Goal: Transaction & Acquisition: Purchase product/service

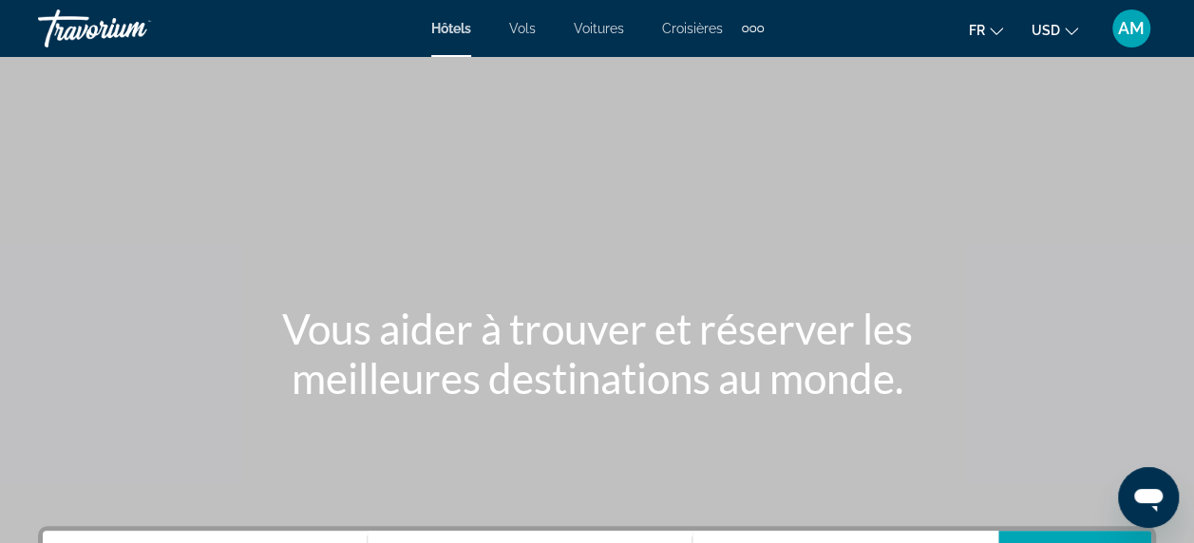
click at [1053, 36] on span "USD" at bounding box center [1046, 30] width 29 height 15
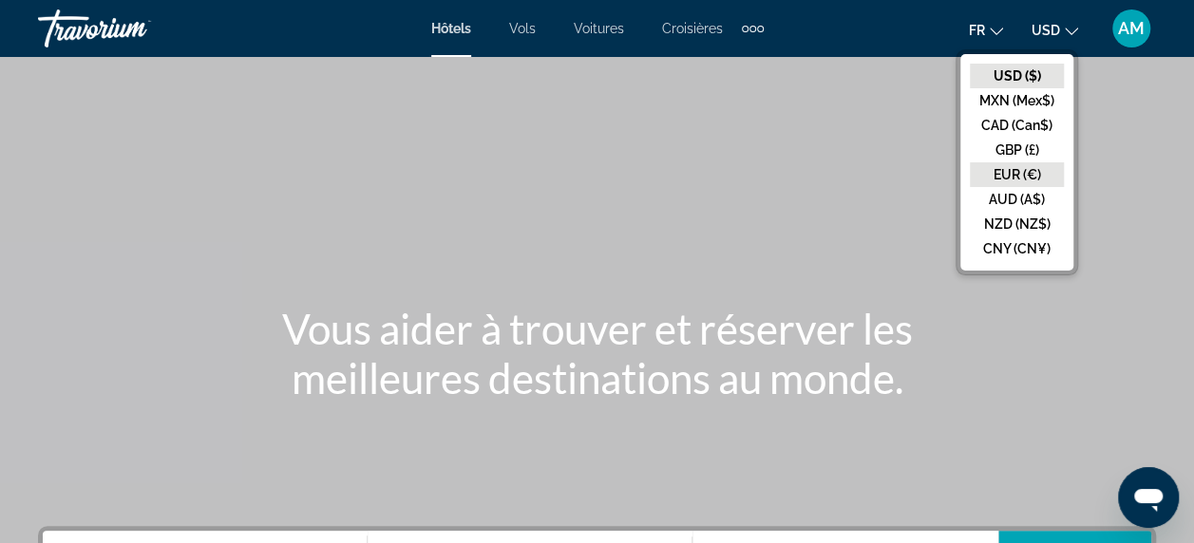
click at [1020, 177] on button "EUR (€)" at bounding box center [1017, 174] width 94 height 25
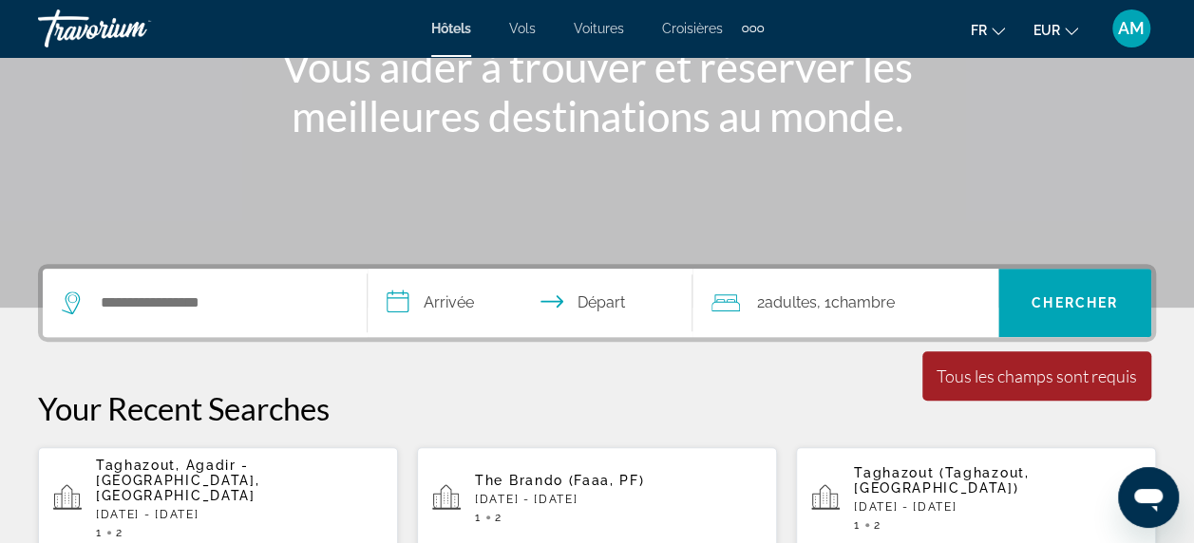
scroll to position [285, 0]
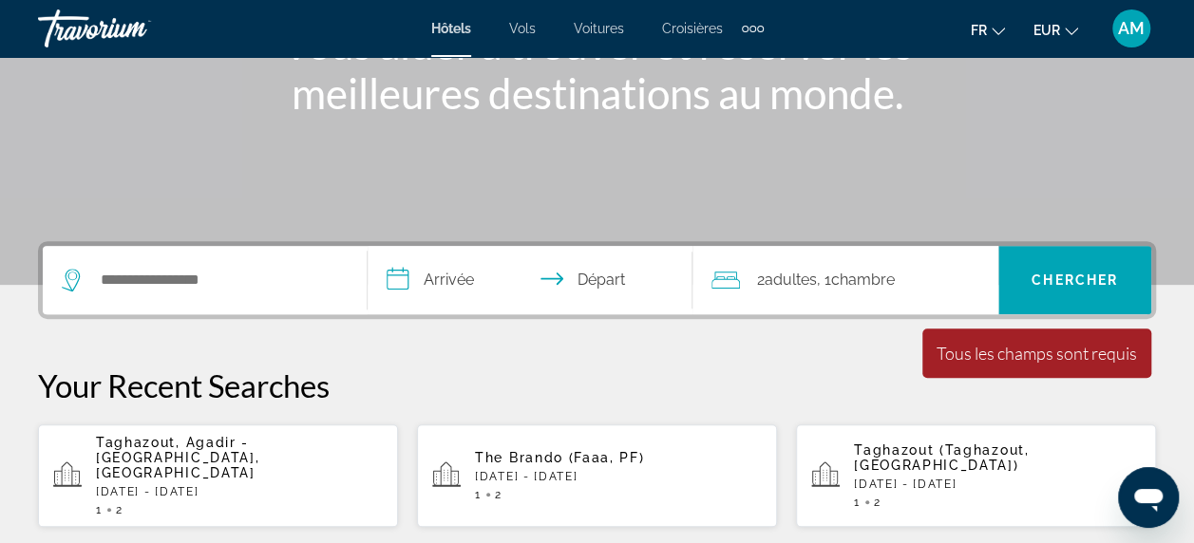
click at [206, 441] on span "Taghazout, Agadir - [GEOGRAPHIC_DATA], [GEOGRAPHIC_DATA]" at bounding box center [177, 458] width 163 height 46
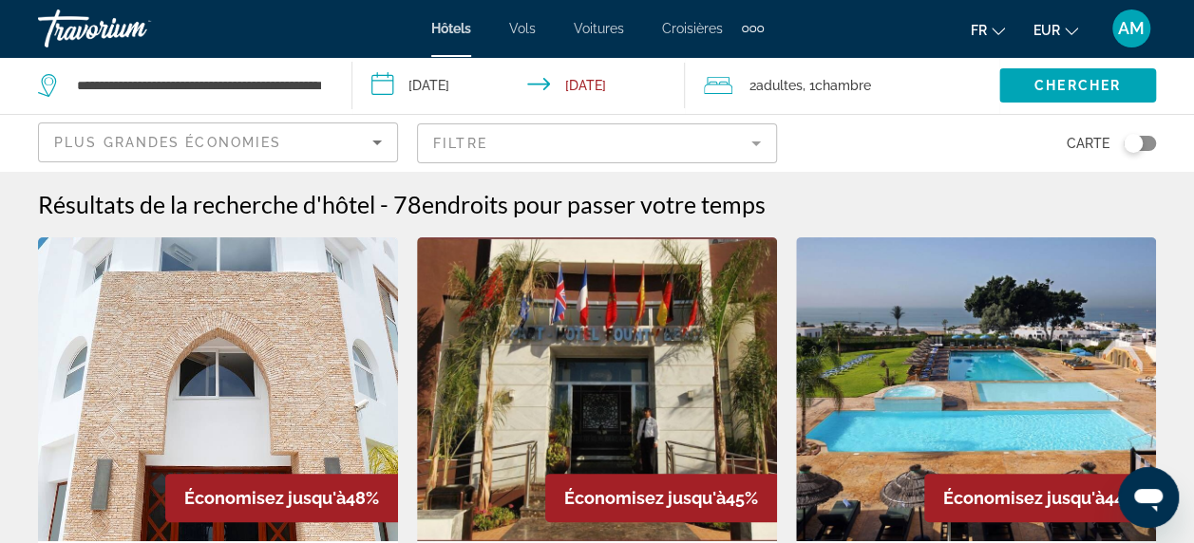
click at [753, 142] on mat-form-field "Filtre" at bounding box center [597, 144] width 360 height 40
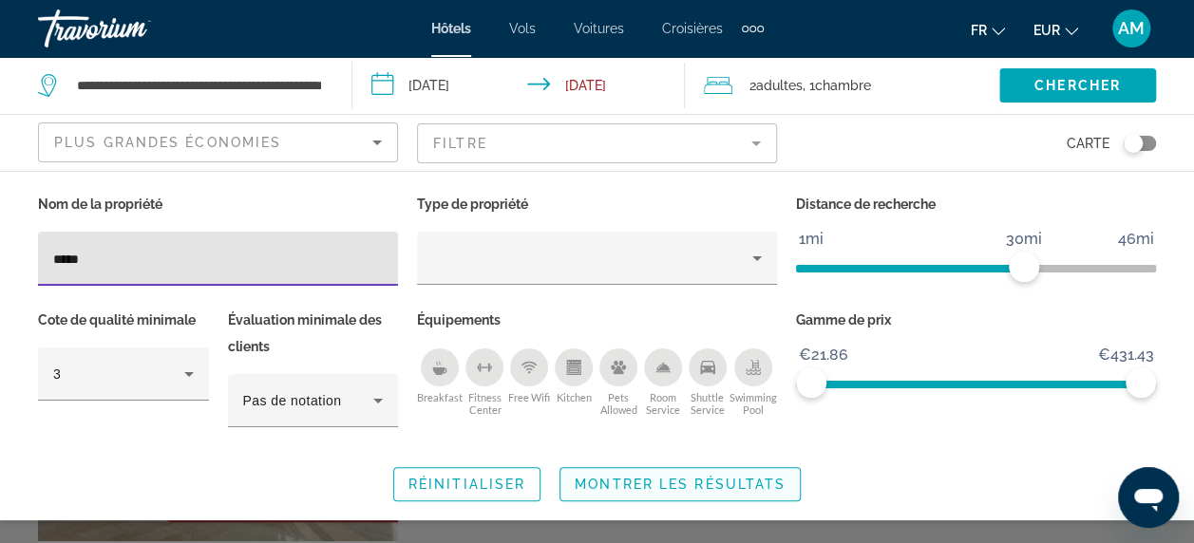
type input "*****"
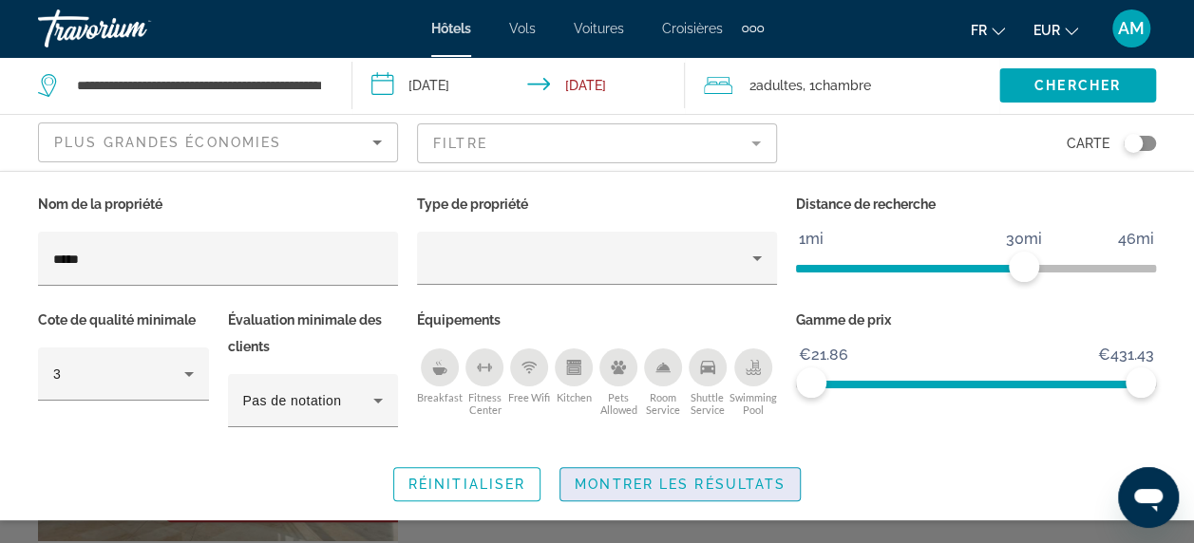
click at [674, 471] on span "Search widget" at bounding box center [680, 485] width 239 height 46
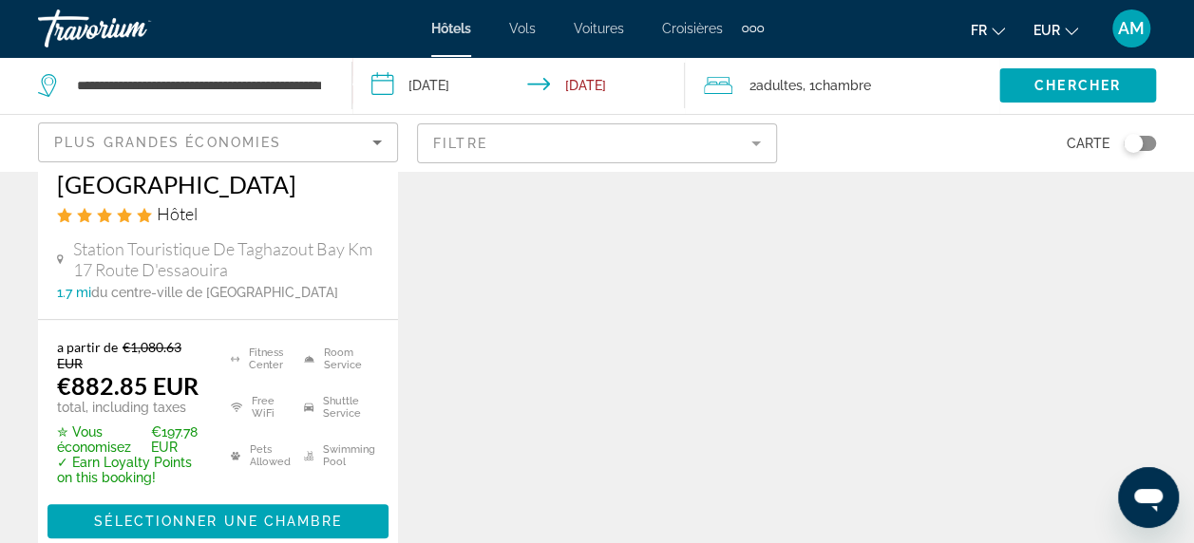
scroll to position [424, 0]
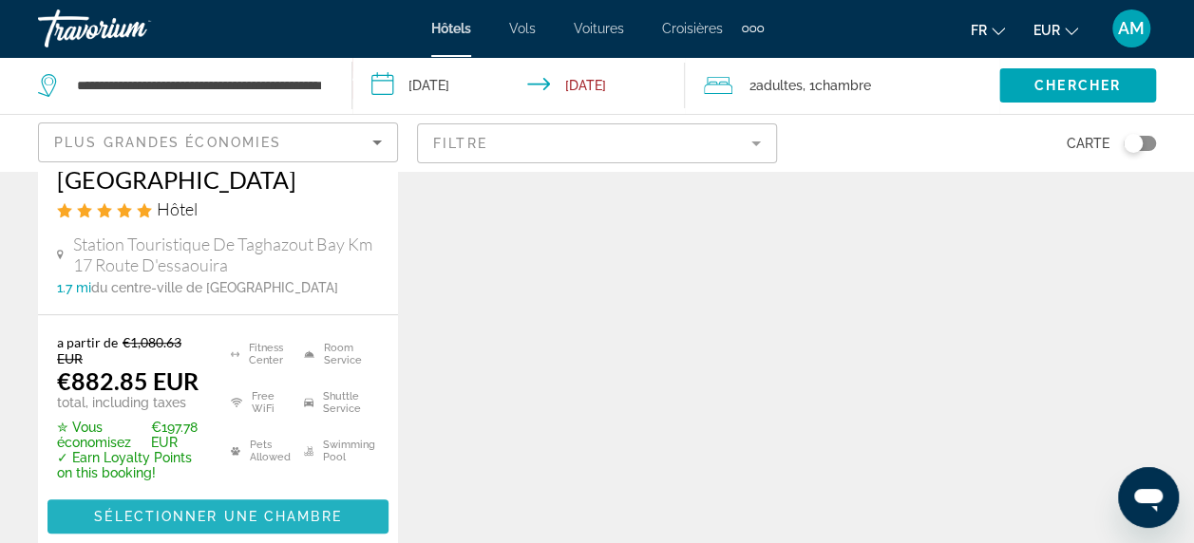
click at [305, 509] on span "Sélectionner une chambre" at bounding box center [217, 516] width 247 height 15
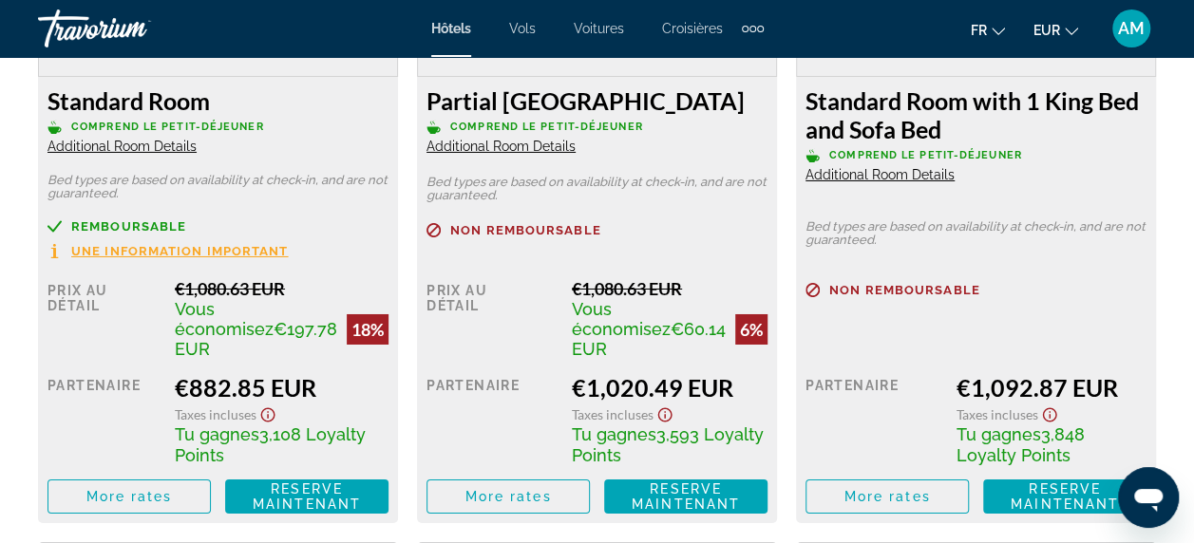
scroll to position [3194, 0]
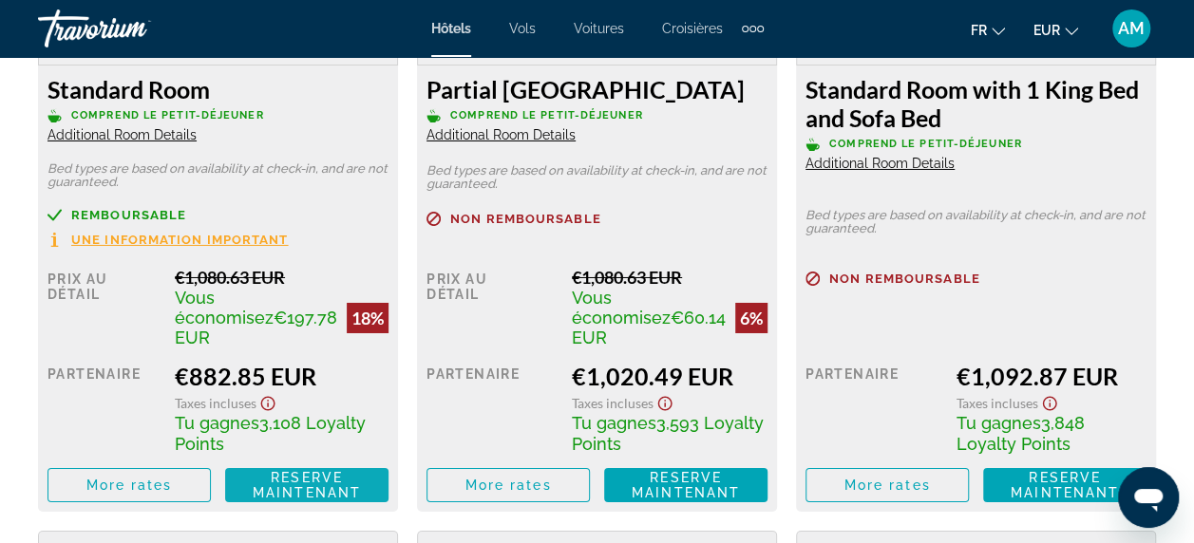
click at [321, 479] on span "Reserve maintenant" at bounding box center [307, 485] width 108 height 30
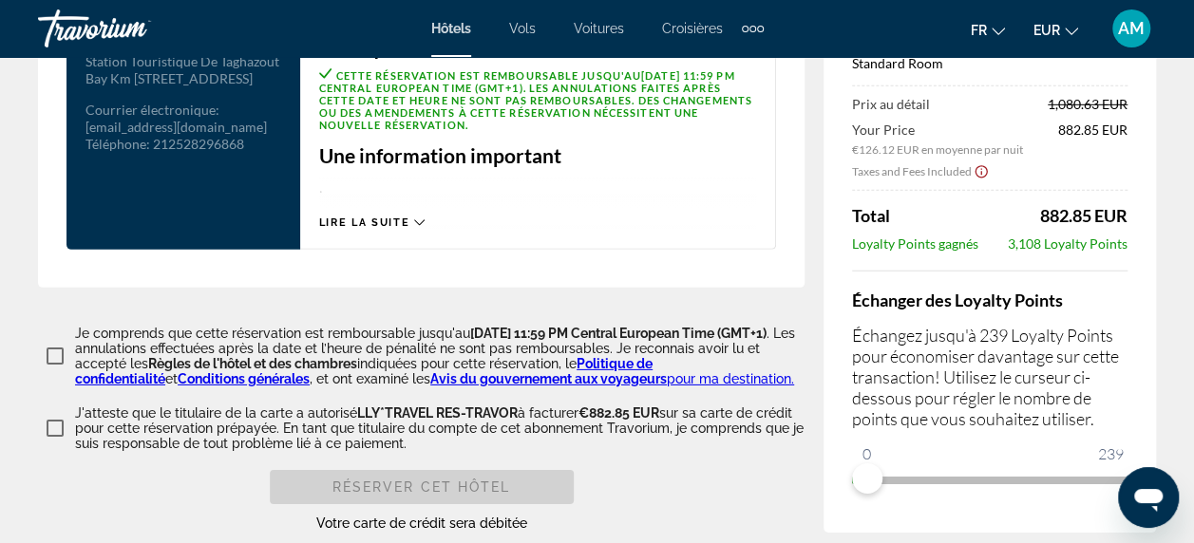
scroll to position [2812, 0]
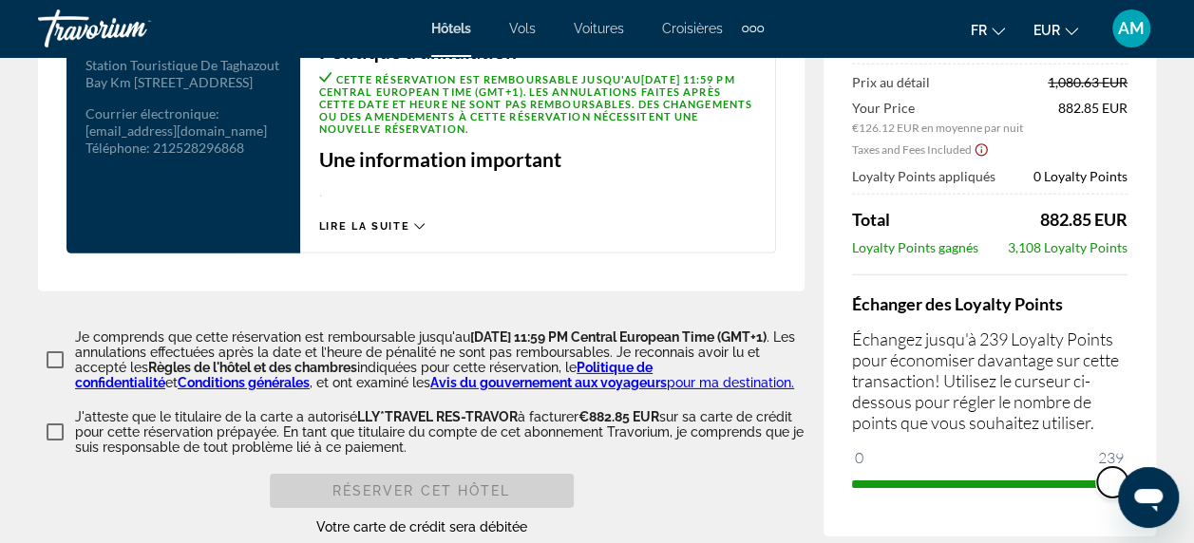
drag, startPoint x: 872, startPoint y: 448, endPoint x: 1200, endPoint y: 412, distance: 329.8
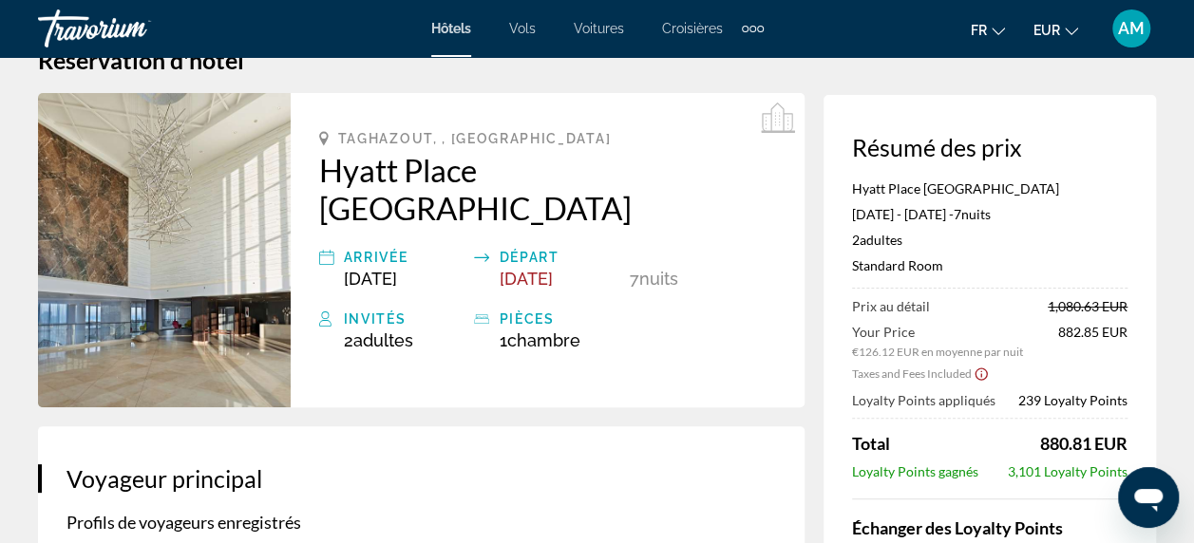
scroll to position [0, 0]
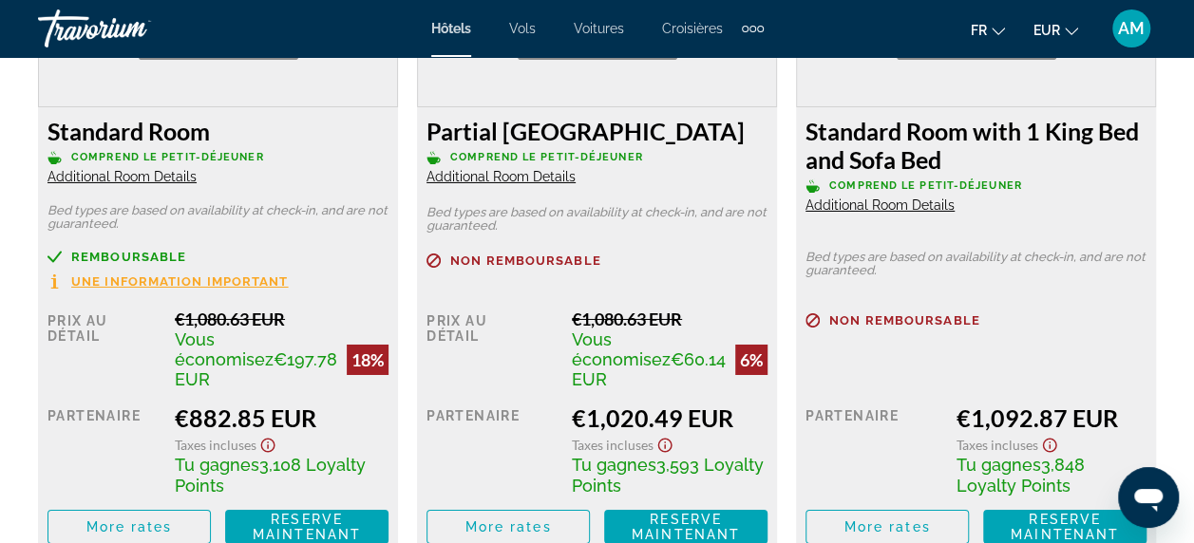
scroll to position [3309, 0]
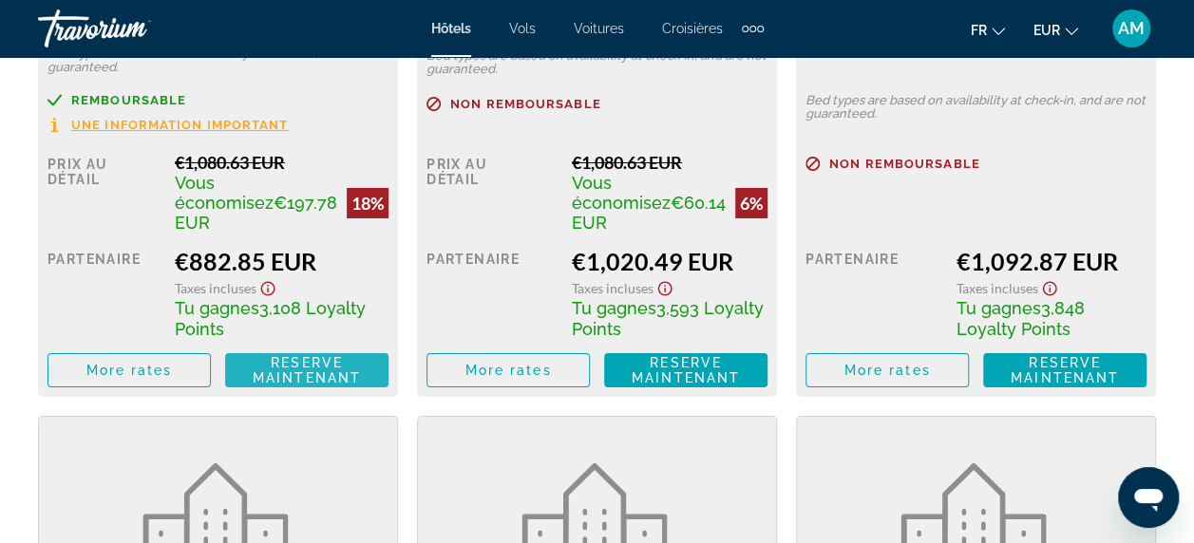
click at [291, 359] on span "Reserve maintenant" at bounding box center [307, 370] width 108 height 30
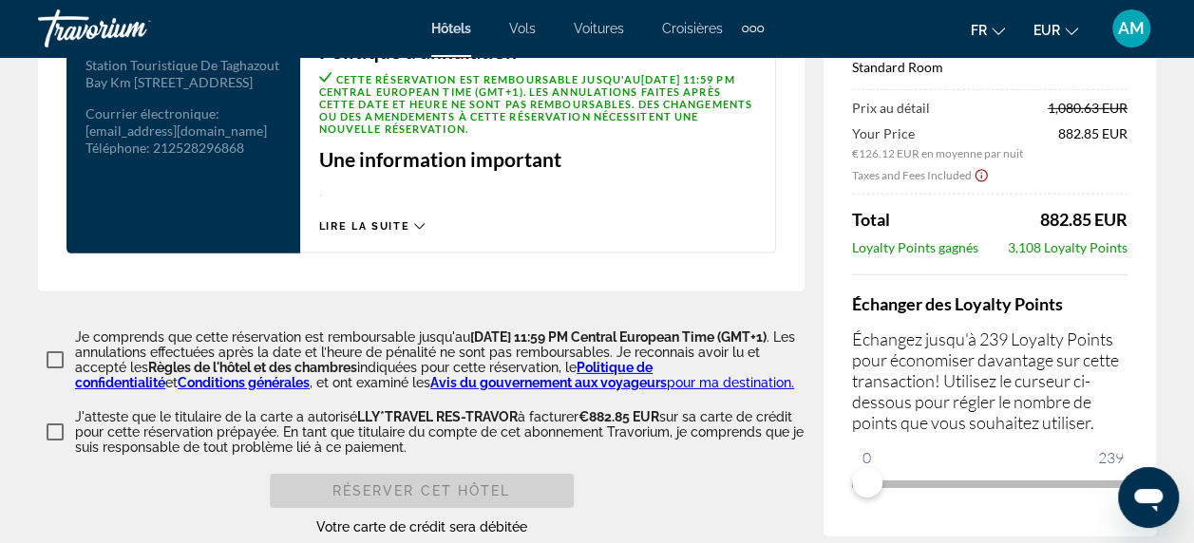
scroll to position [2907, 0]
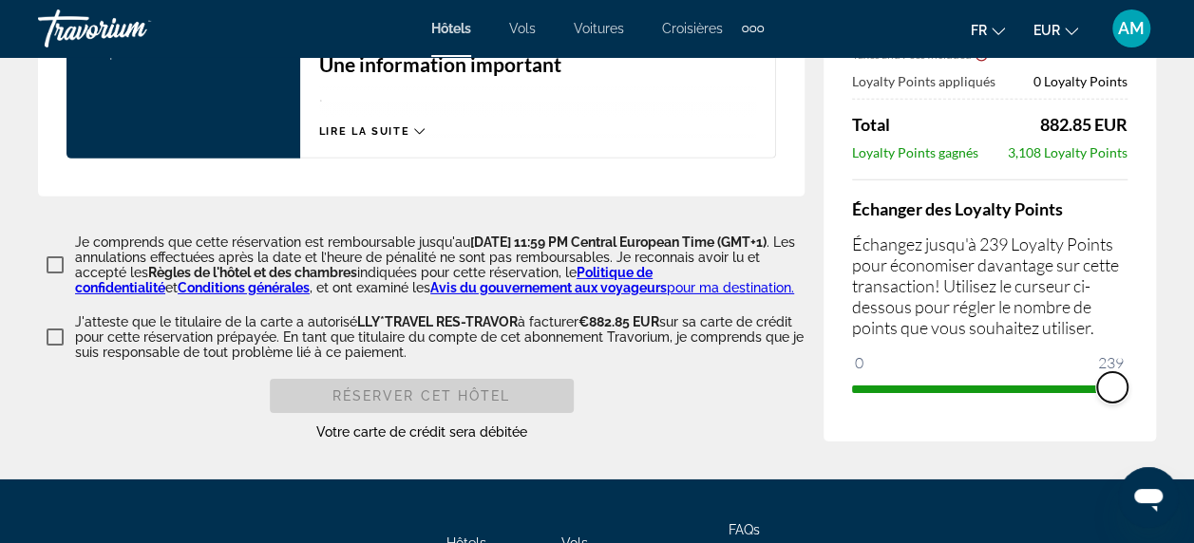
drag, startPoint x: 857, startPoint y: 361, endPoint x: 1141, endPoint y: 360, distance: 284.1
click at [1141, 360] on div "Résumé des prix Hyatt Place Taghazout Bay [DATE] - [DATE] - 7 nuit nuits 2 Adul…" at bounding box center [990, 109] width 333 height 666
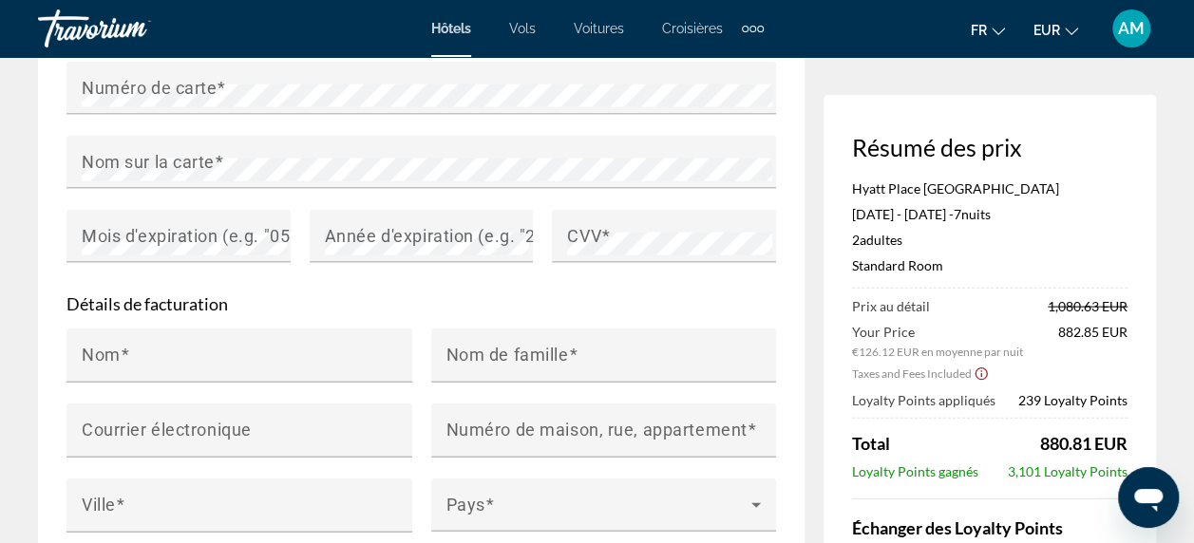
scroll to position [1979, 0]
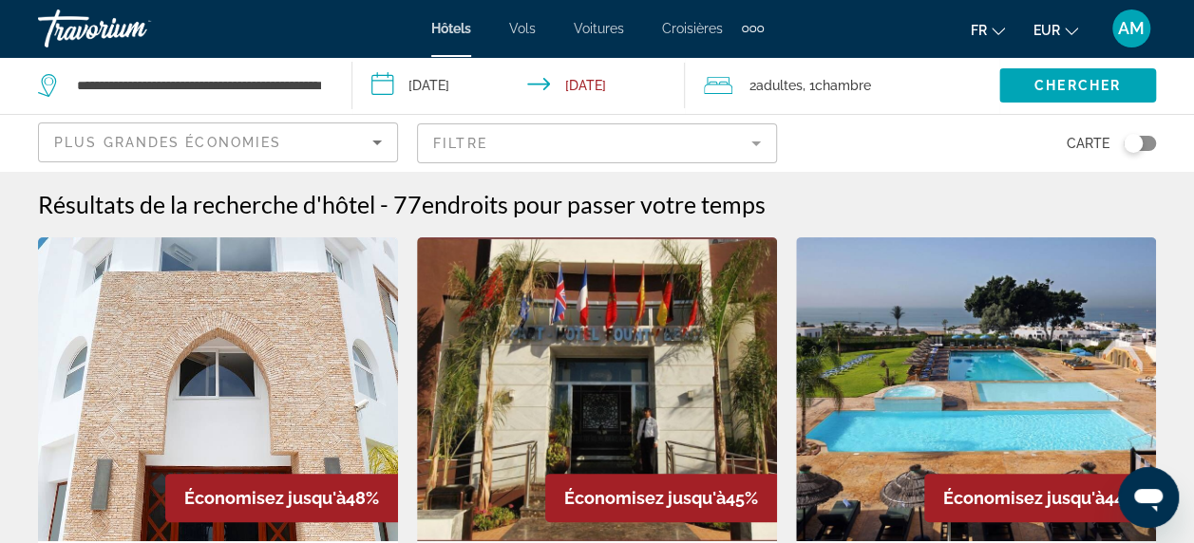
click at [578, 104] on input "**********" at bounding box center [522, 88] width 341 height 63
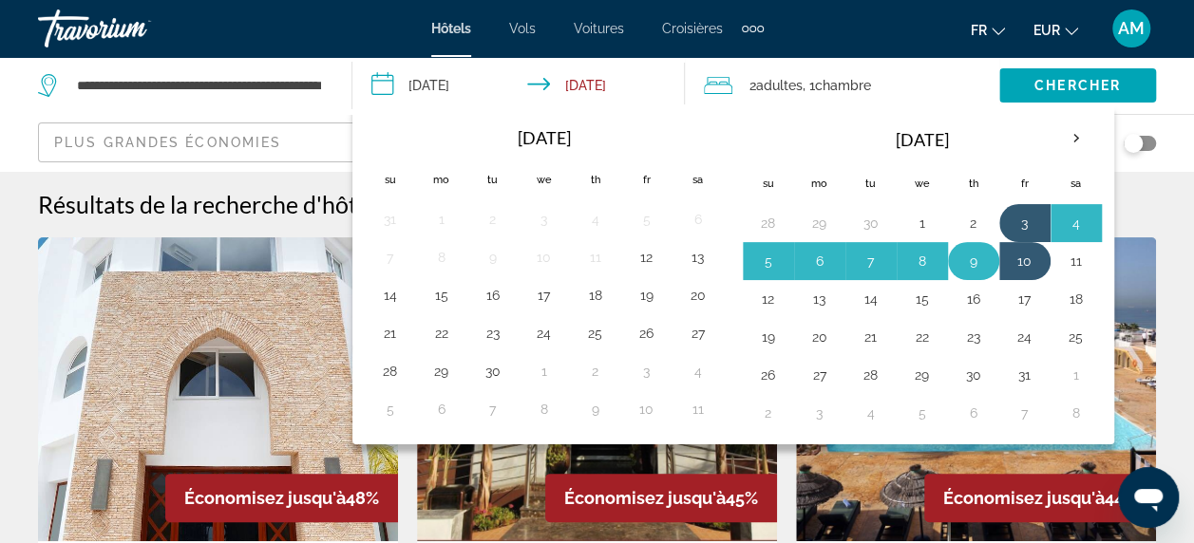
click at [981, 258] on button "9" at bounding box center [974, 261] width 30 height 27
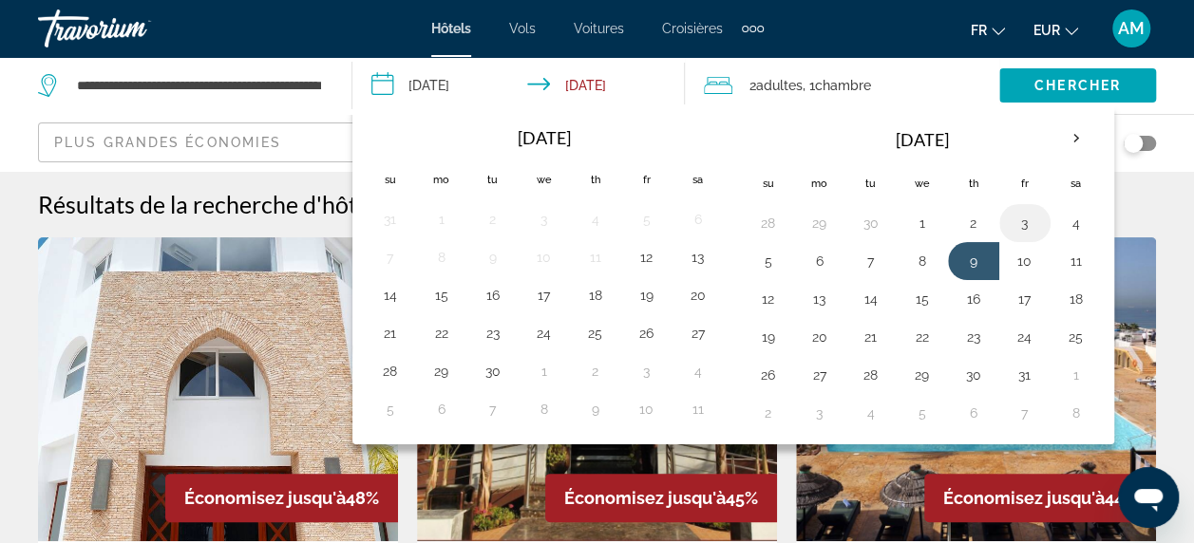
click at [1013, 228] on button "3" at bounding box center [1025, 223] width 30 height 27
type input "**********"
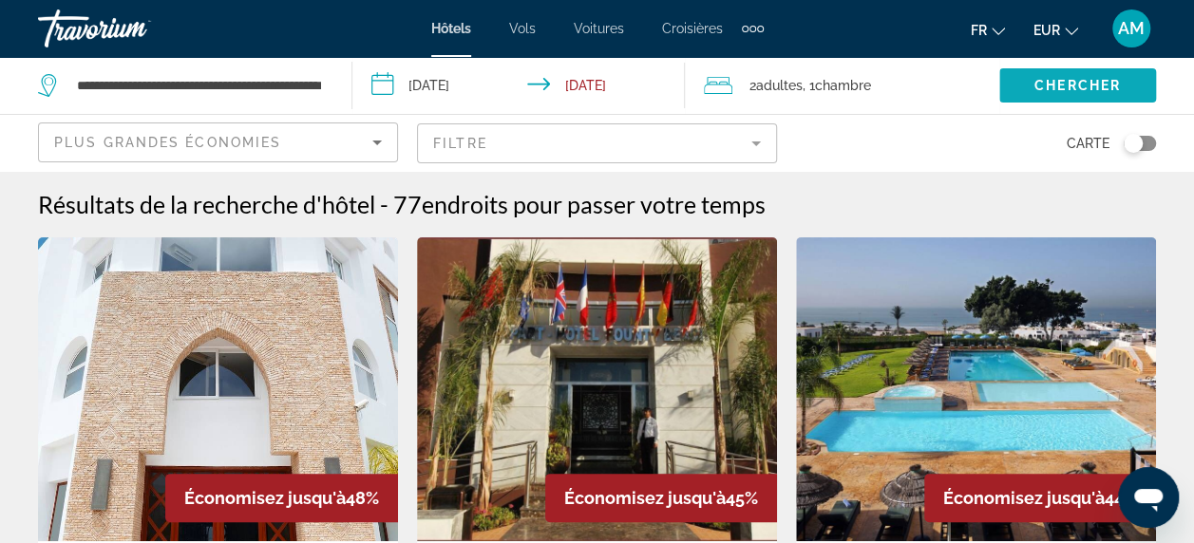
click at [1059, 79] on span "Chercher" at bounding box center [1078, 85] width 86 height 15
click at [737, 146] on mat-form-field "Filtre" at bounding box center [597, 144] width 360 height 40
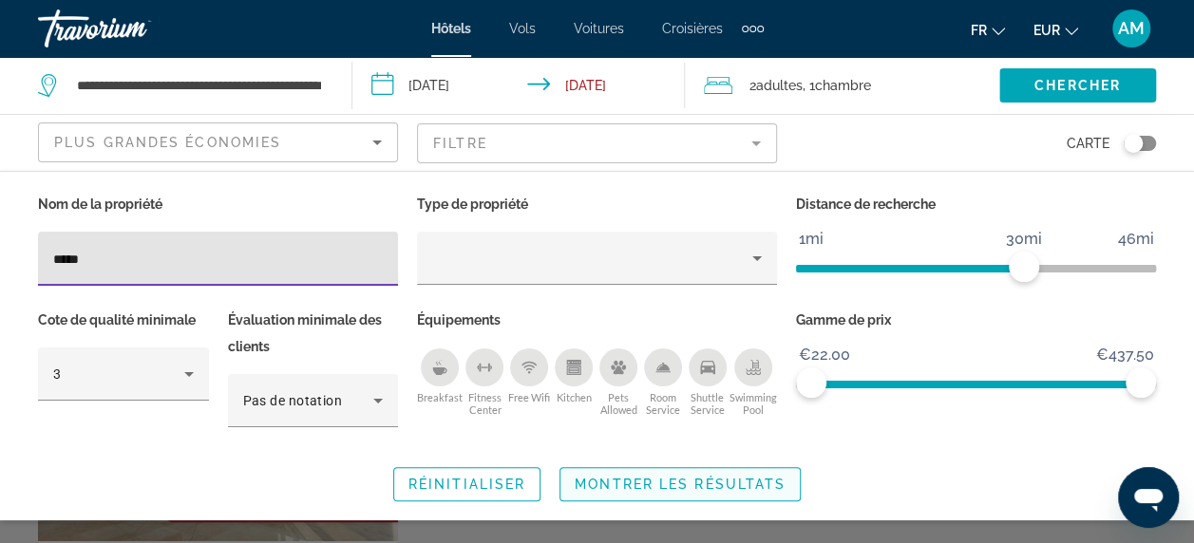
type input "*****"
click at [687, 489] on span "Montrer les résultats" at bounding box center [680, 484] width 211 height 15
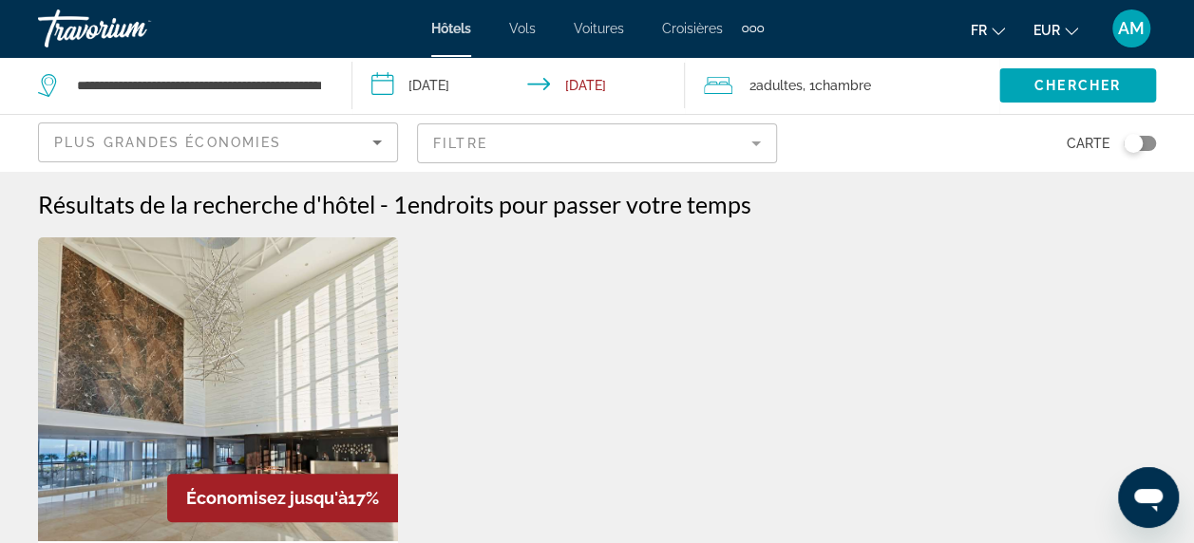
click at [215, 374] on img "Main content" at bounding box center [218, 390] width 360 height 304
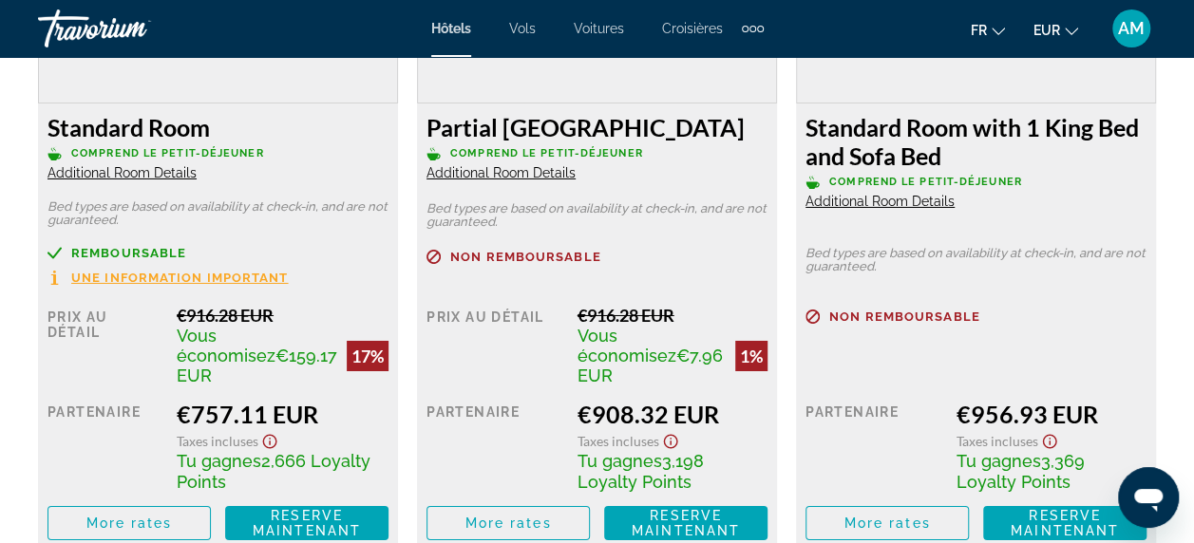
scroll to position [3169, 0]
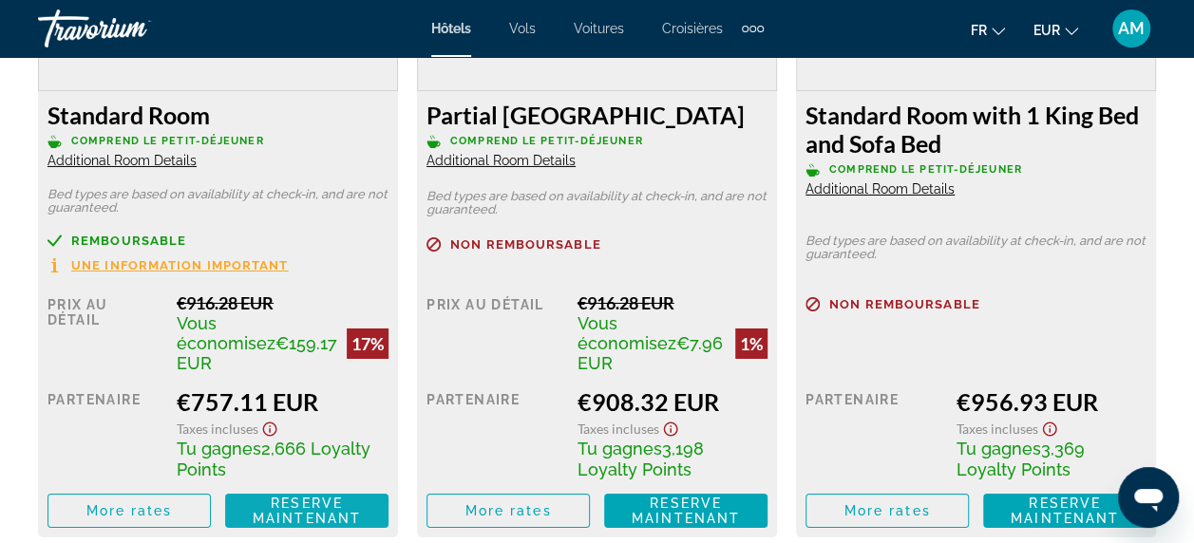
click at [301, 505] on span "Reserve maintenant" at bounding box center [307, 511] width 108 height 30
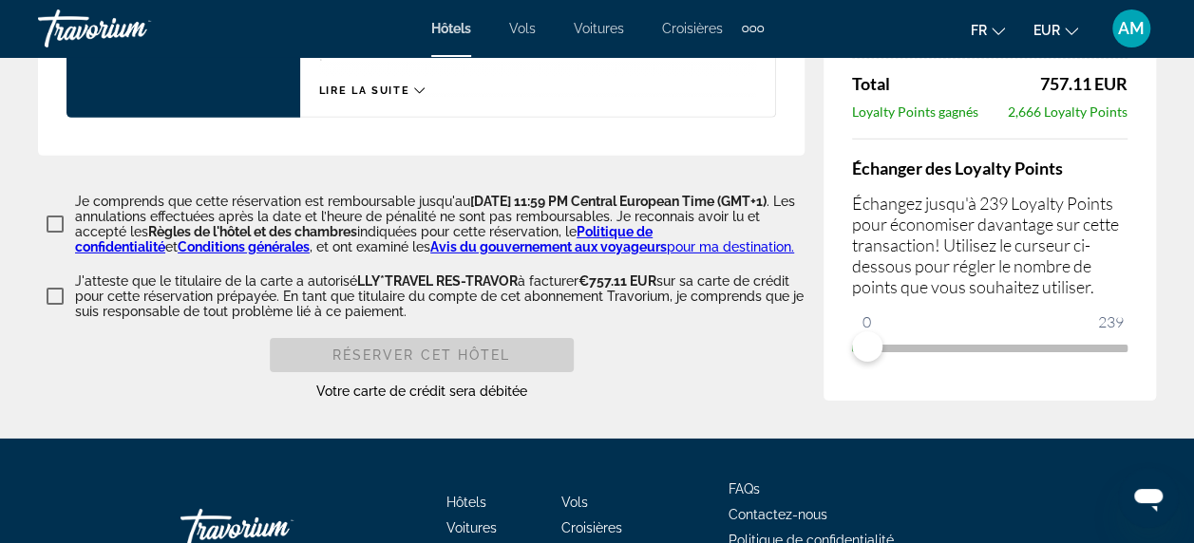
scroll to position [2971, 0]
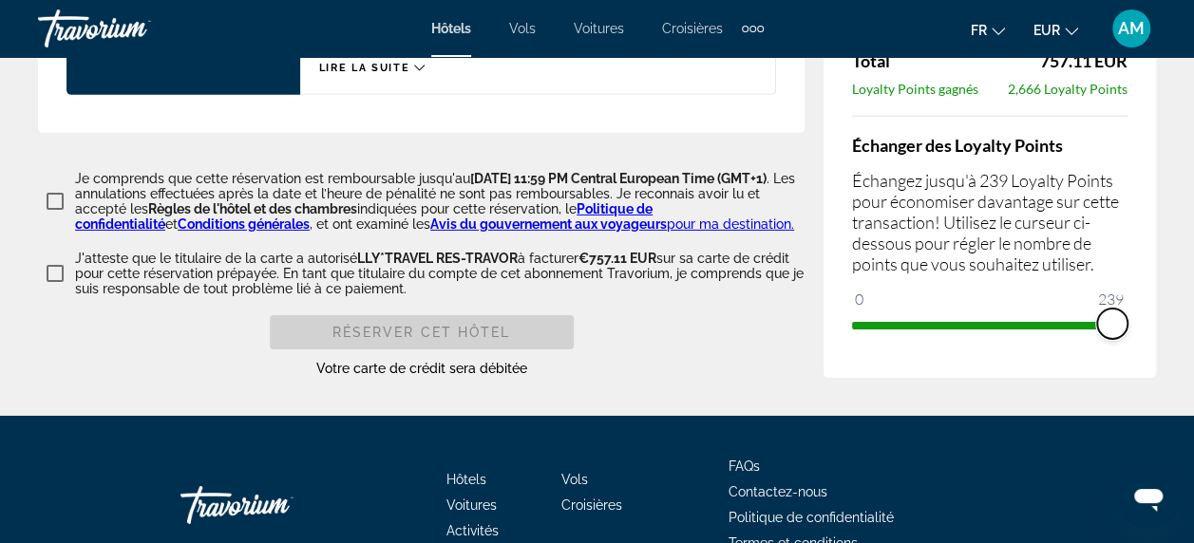
drag, startPoint x: 874, startPoint y: 286, endPoint x: 1152, endPoint y: 284, distance: 277.4
click at [1152, 284] on div "Résumé des prix Hyatt Place Taghazout Bay [DATE] - [DATE] - 6 nuit nuits 2 Adul…" at bounding box center [990, 45] width 333 height 666
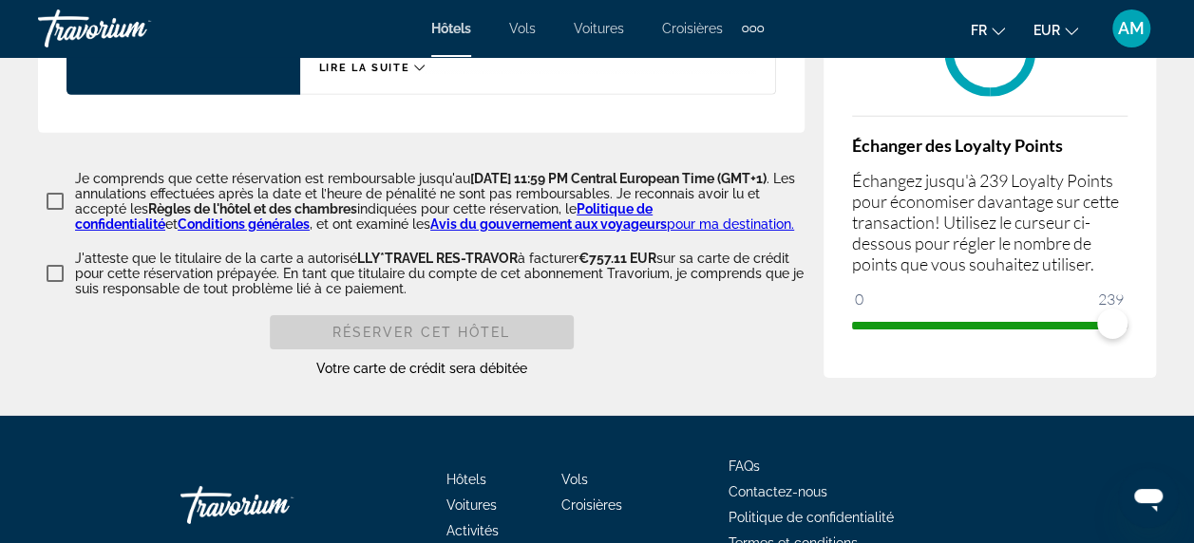
drag, startPoint x: 48, startPoint y: 179, endPoint x: 57, endPoint y: 166, distance: 15.0
click at [0, 0] on div at bounding box center [0, 0] width 0 height 0
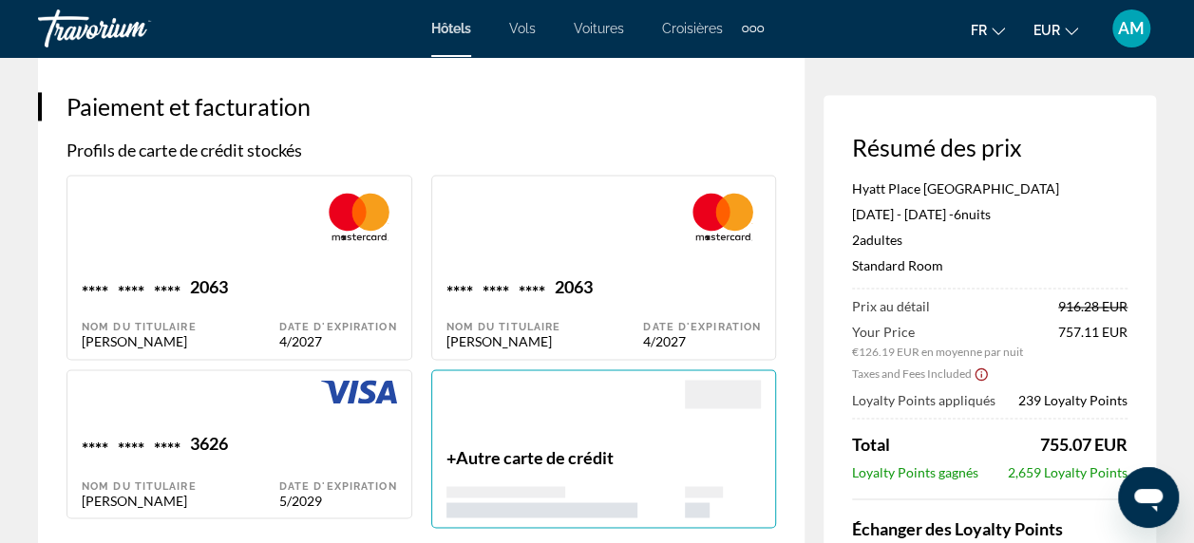
scroll to position [1374, 0]
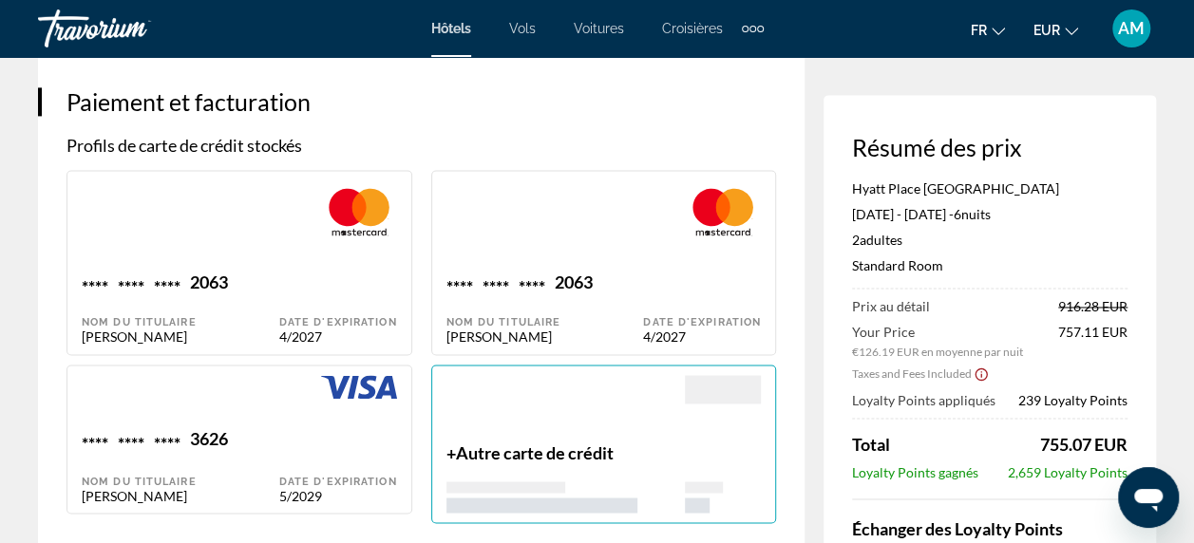
click at [353, 375] on div "Main content" at bounding box center [338, 401] width 118 height 53
type input "*******"
type input "**********"
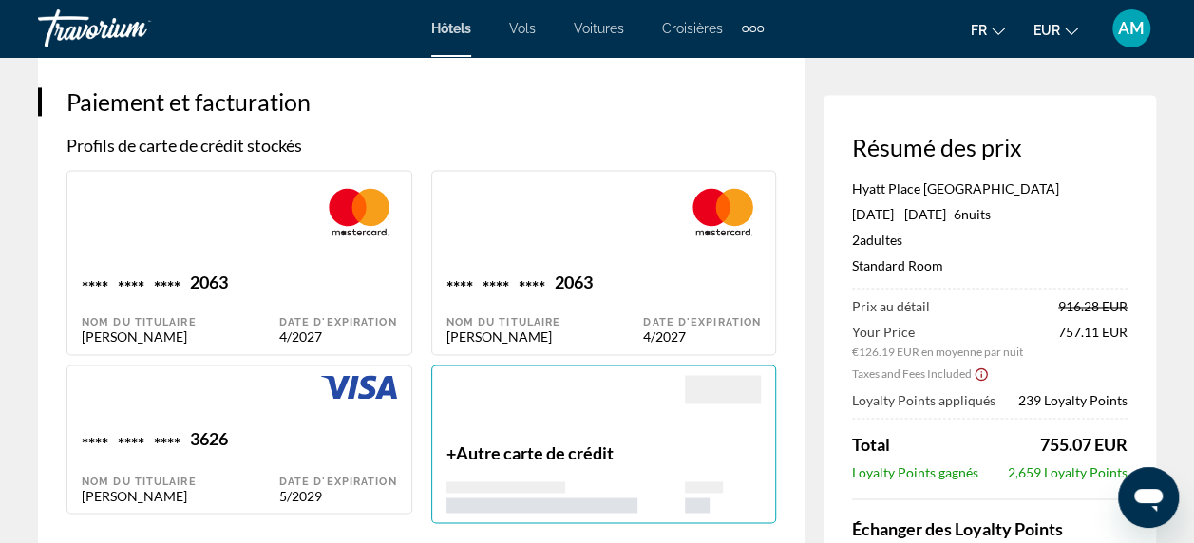
type input "*******"
type input "**********"
type input "*****"
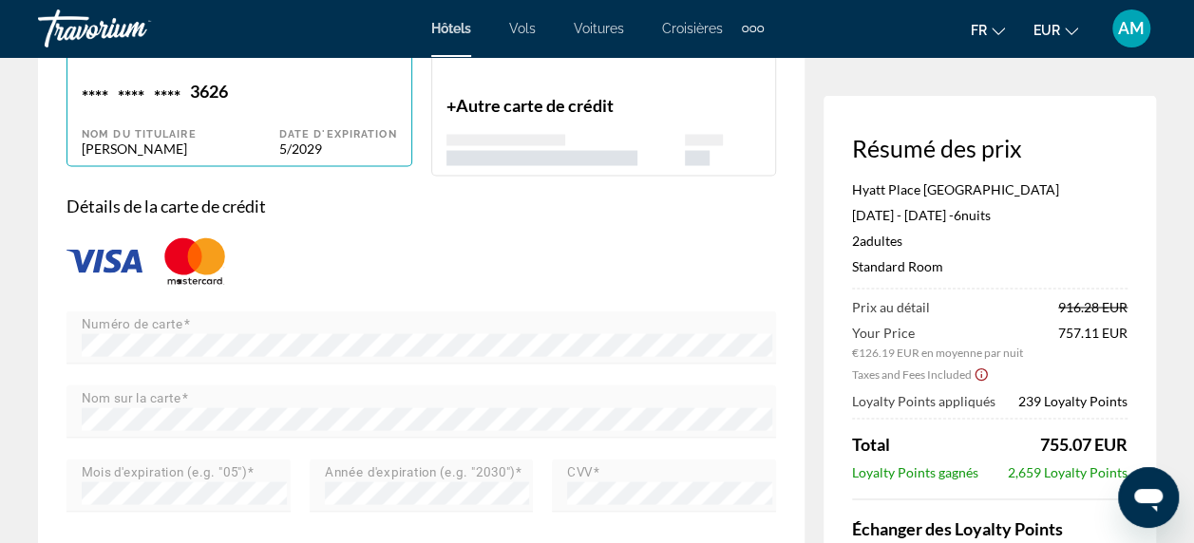
scroll to position [1739, 0]
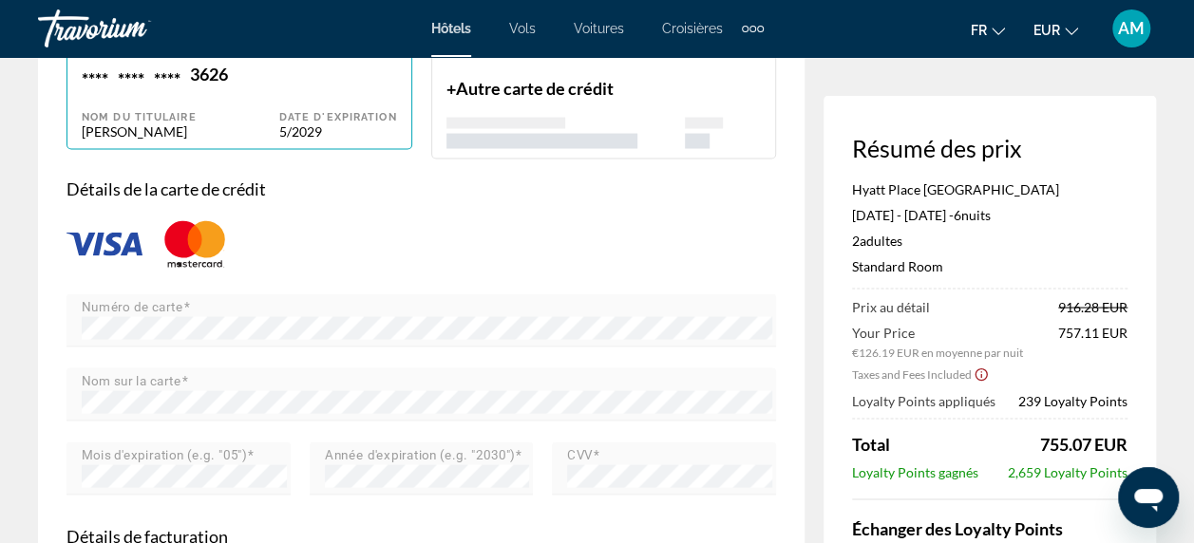
click at [96, 232] on img "Main content" at bounding box center [105, 244] width 76 height 25
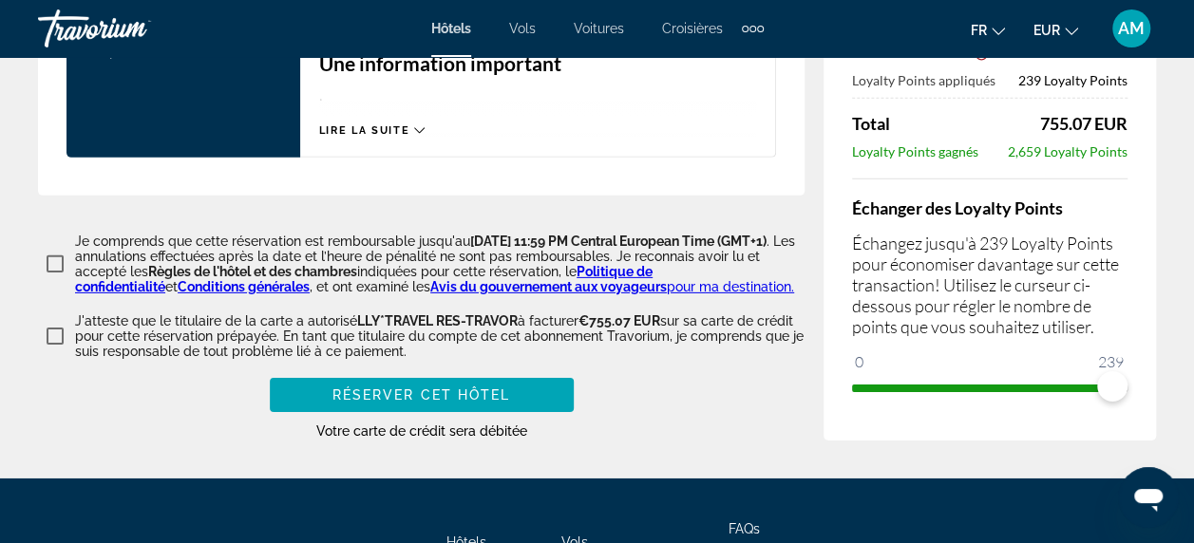
scroll to position [3007, 0]
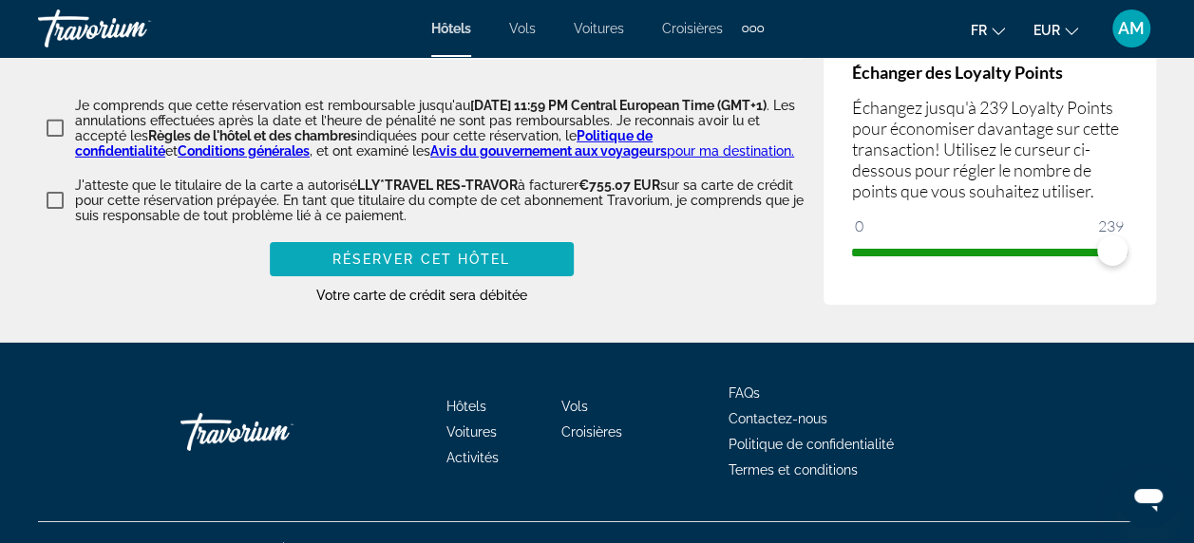
click at [455, 252] on span "Réserver cet hôtel" at bounding box center [422, 259] width 179 height 15
